Goal: Transaction & Acquisition: Purchase product/service

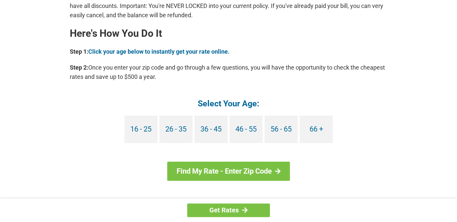
scroll to position [596, 0]
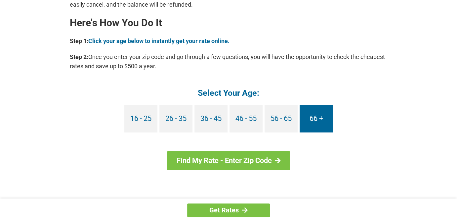
click at [320, 119] on link "66 +" at bounding box center [316, 118] width 33 height 27
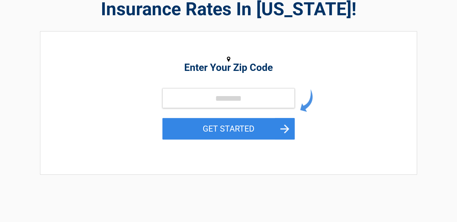
scroll to position [66, 0]
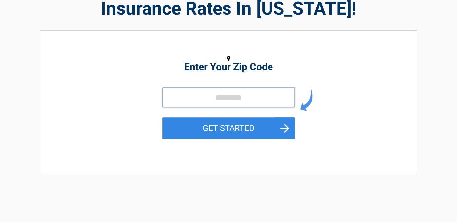
click at [258, 101] on input "tel" at bounding box center [228, 97] width 132 height 20
type input "*****"
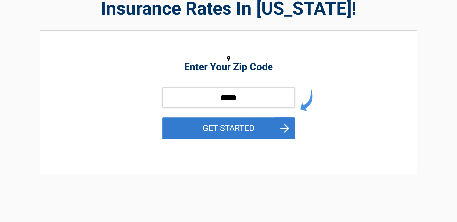
click at [246, 135] on button "GET STARTED" at bounding box center [228, 128] width 132 height 22
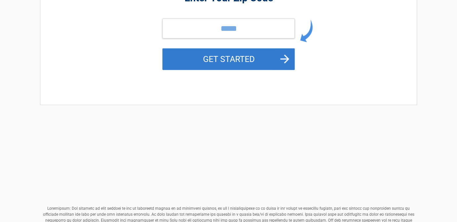
scroll to position [0, 0]
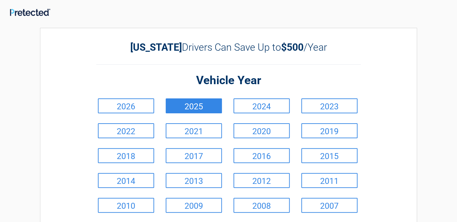
click at [198, 105] on link "2025" at bounding box center [194, 105] width 56 height 15
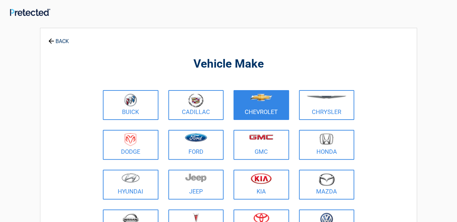
click at [257, 110] on link "Chevrolet" at bounding box center [262, 105] width 56 height 30
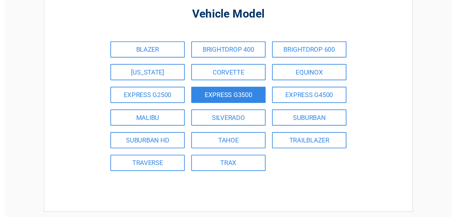
scroll to position [66, 0]
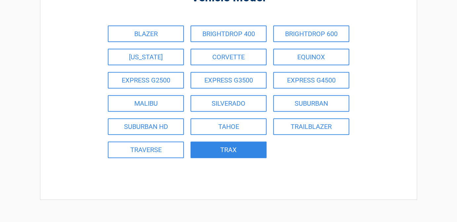
click at [251, 146] on link "TRAX" at bounding box center [229, 149] width 76 height 17
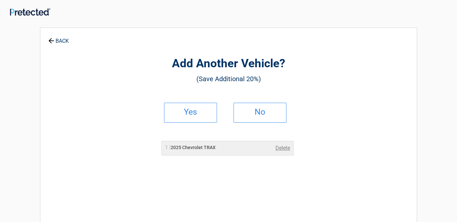
scroll to position [0, 0]
